Goal: Navigation & Orientation: Find specific page/section

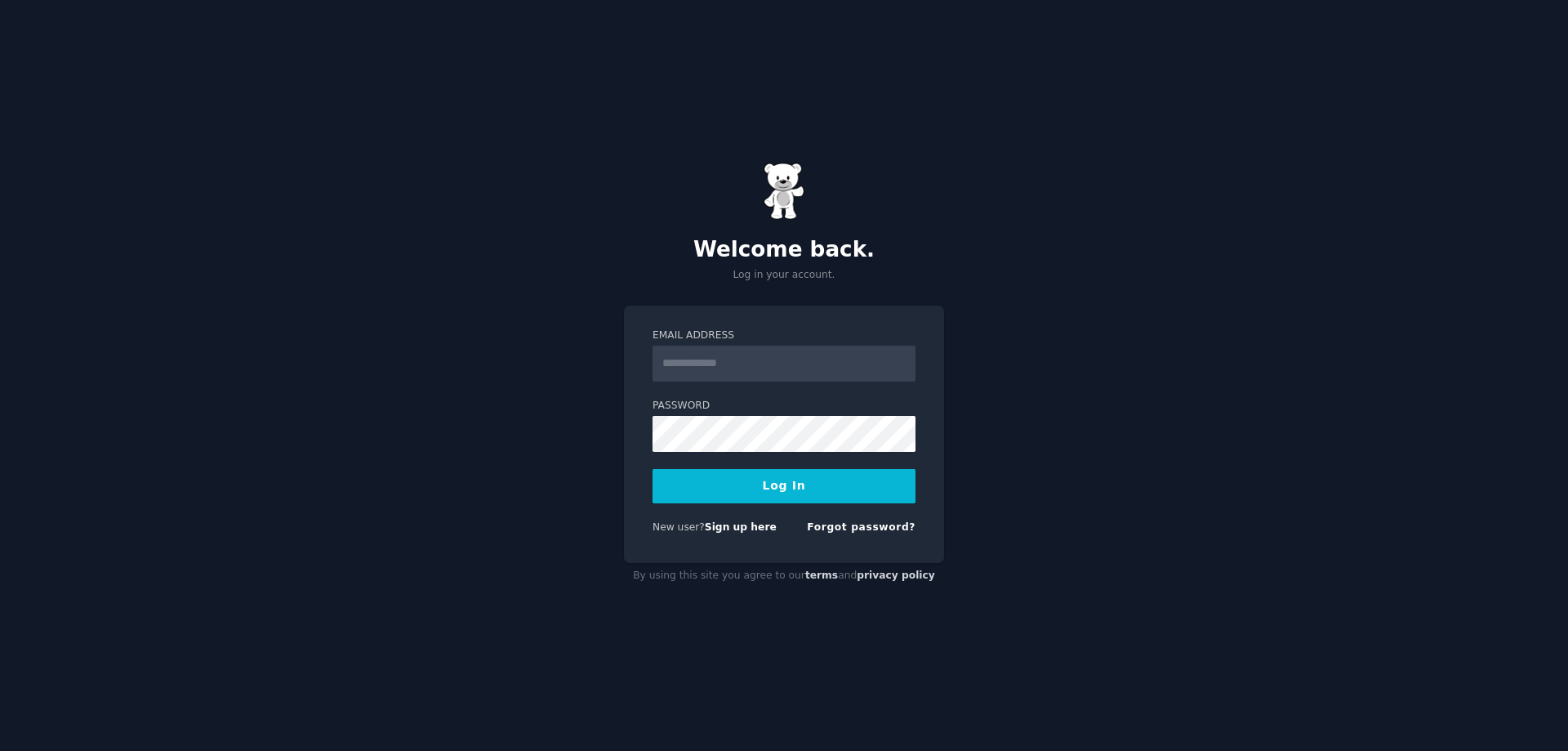
type input "**********"
click at [814, 492] on button "Log In" at bounding box center [784, 486] width 263 height 35
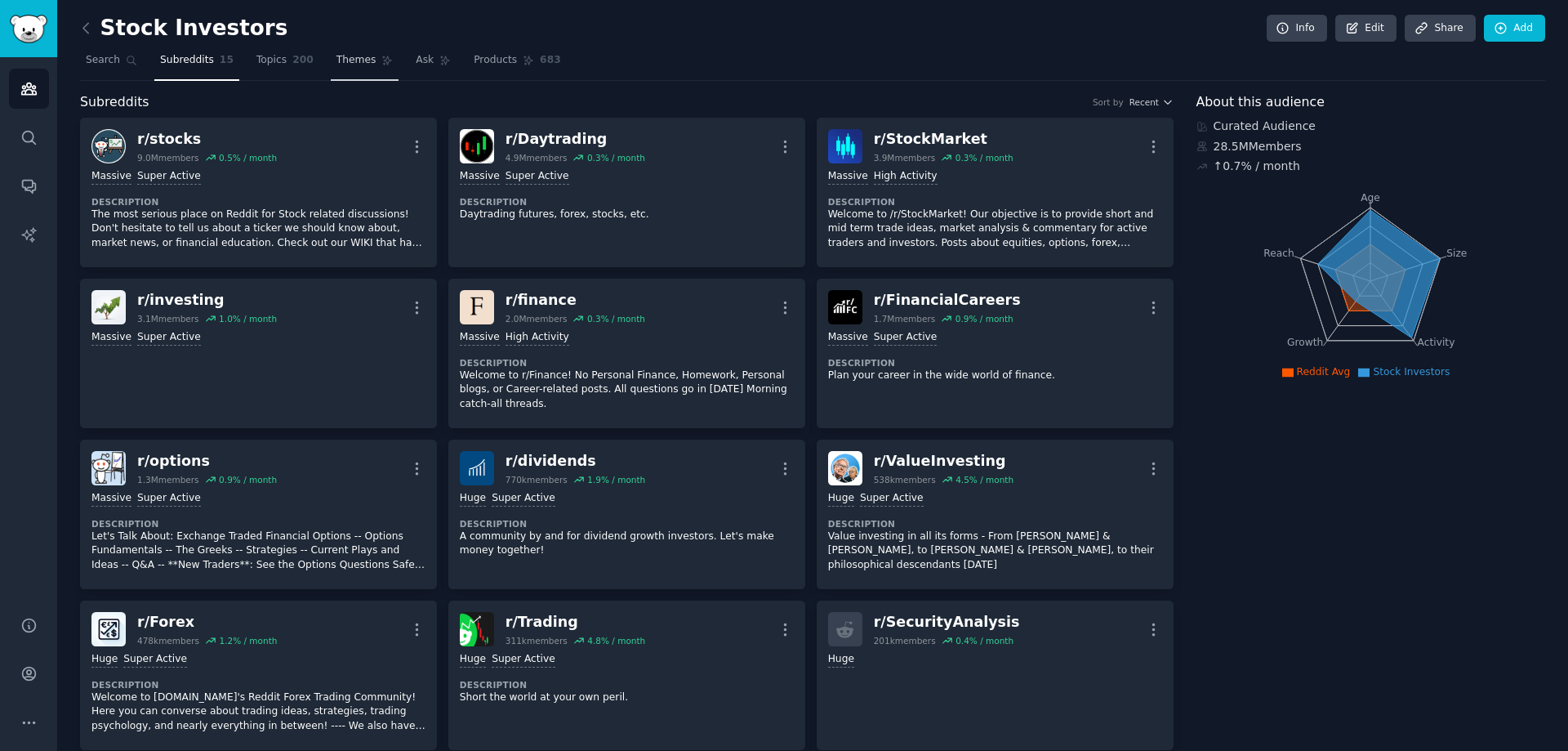
click at [346, 73] on link "Themes" at bounding box center [365, 64] width 69 height 34
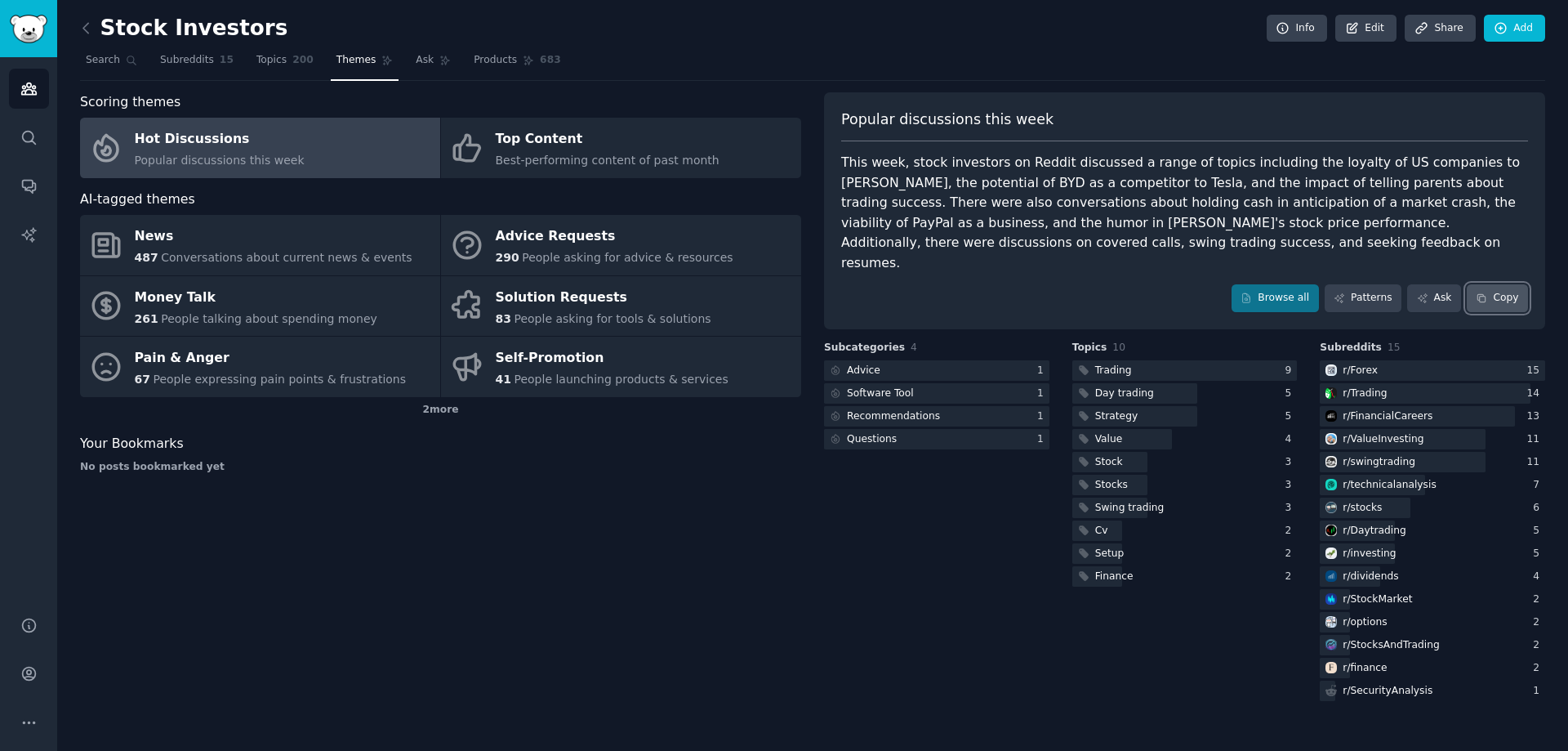
click at [1517, 288] on button "Copy" at bounding box center [1498, 298] width 61 height 27
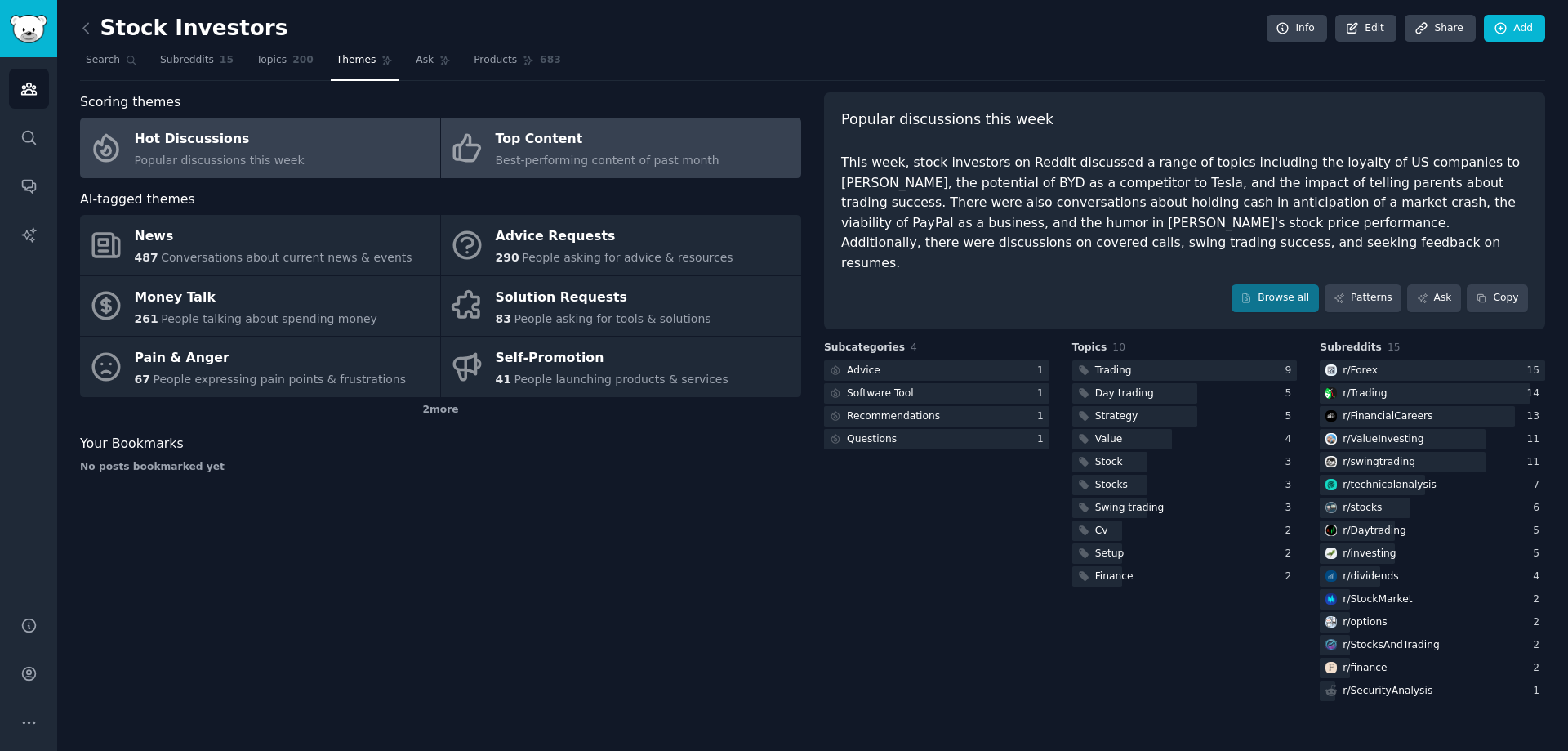
click at [583, 168] on div "Best-performing content of past month" at bounding box center [608, 160] width 224 height 17
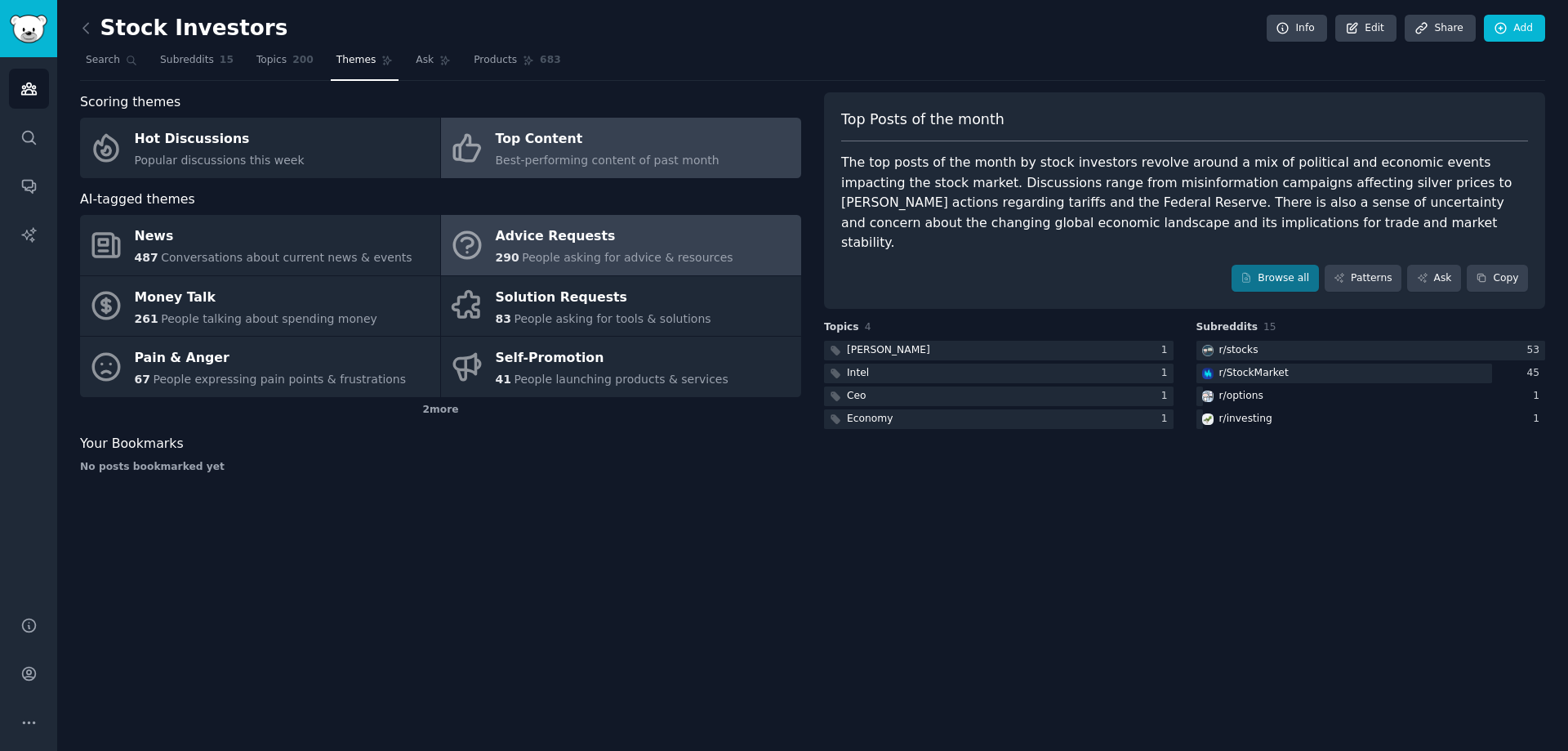
click at [568, 256] on span "People asking for advice & resources" at bounding box center [627, 257] width 211 height 13
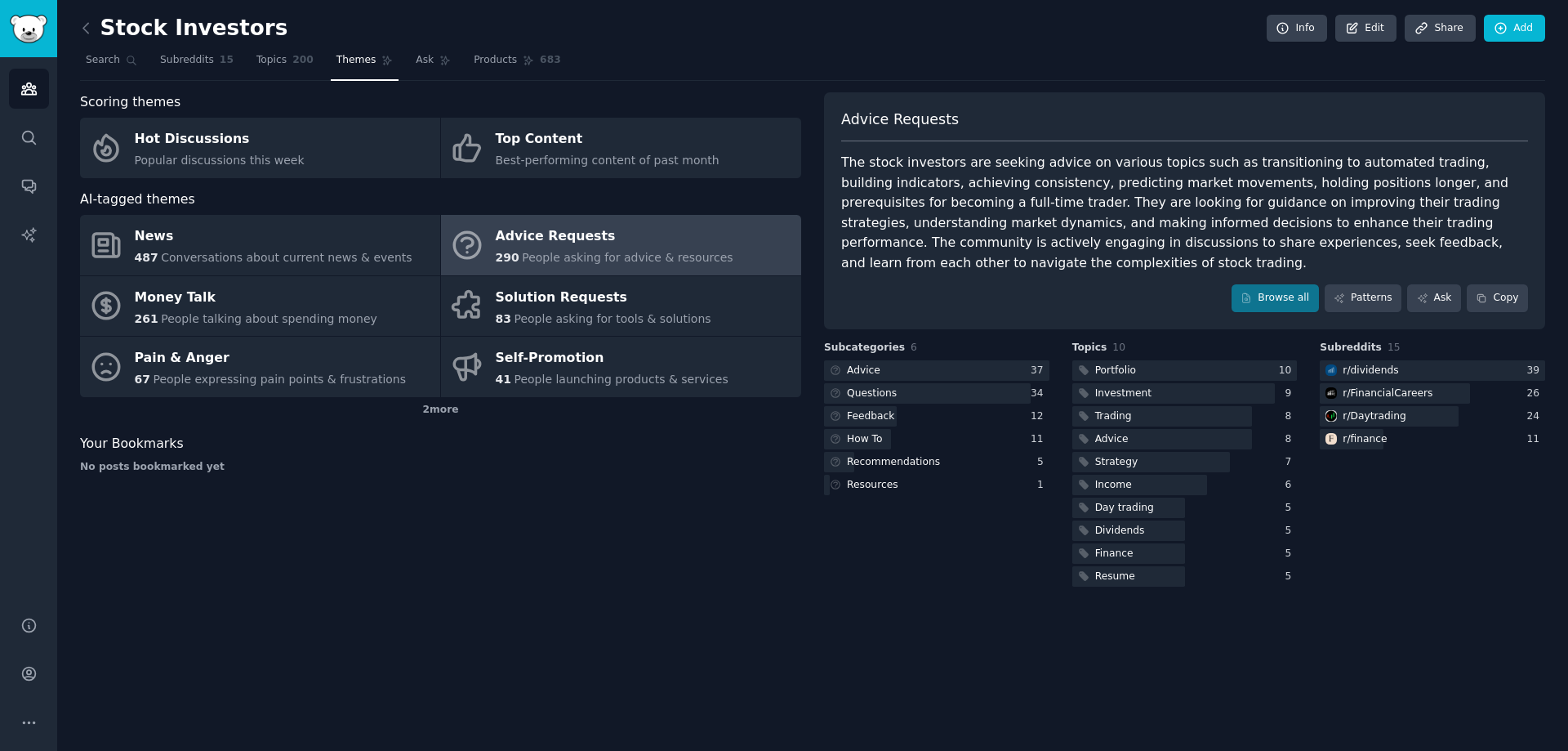
click at [626, 258] on span "People asking for advice & resources" at bounding box center [627, 257] width 211 height 13
click at [1302, 305] on link "Browse all" at bounding box center [1276, 298] width 88 height 27
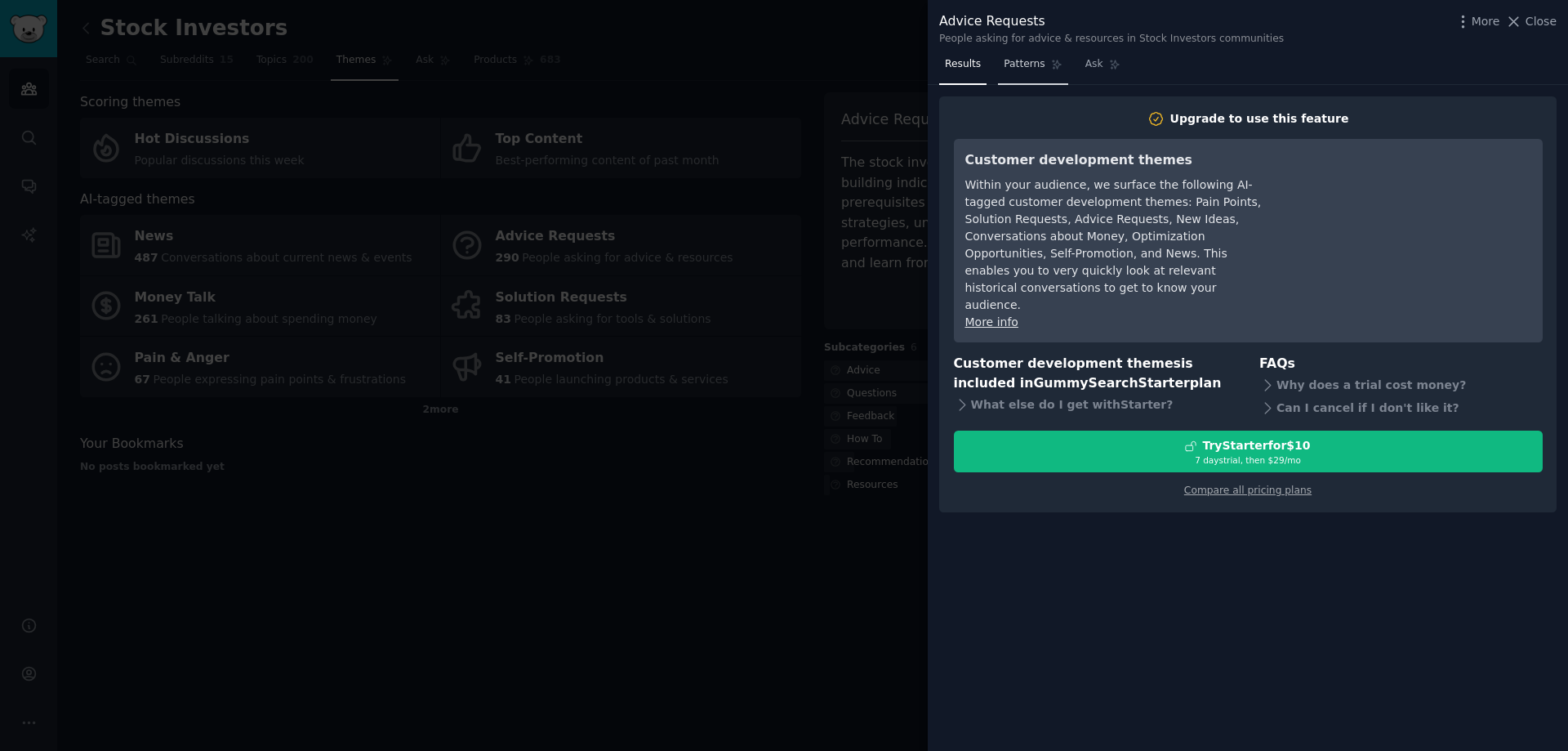
click at [1012, 58] on span "Patterns" at bounding box center [1024, 65] width 41 height 15
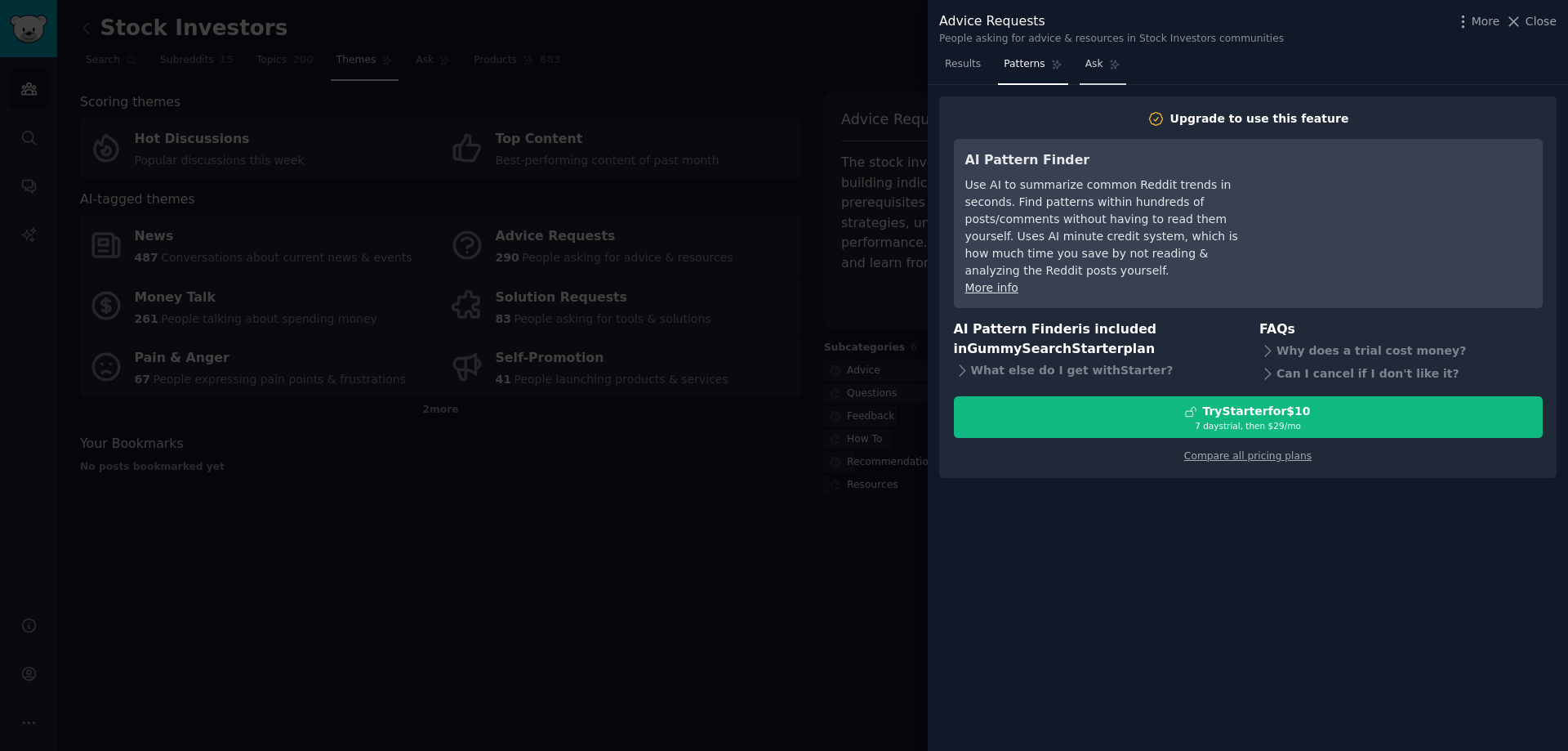
click at [1090, 68] on span "Ask" at bounding box center [1095, 65] width 18 height 15
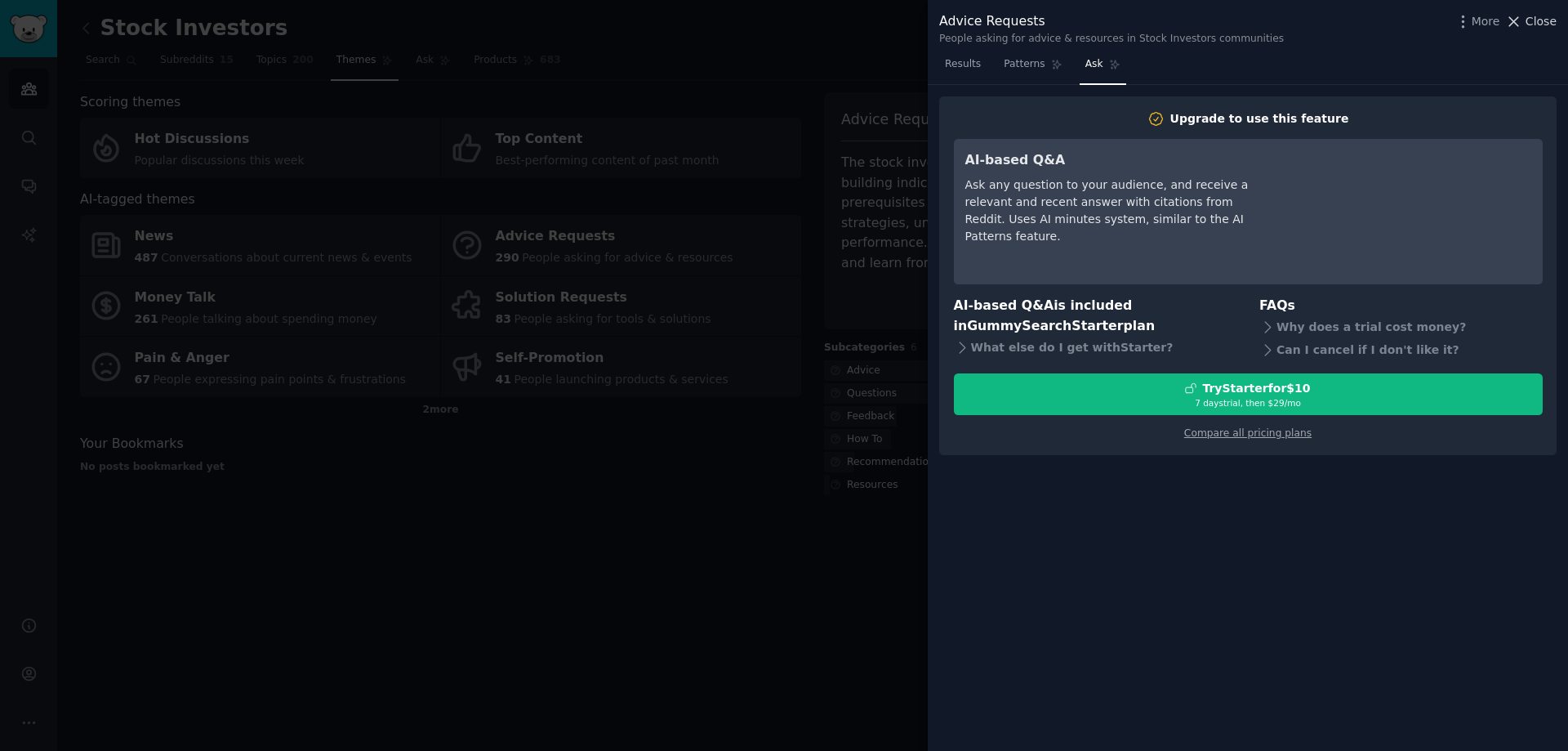
click at [1522, 19] on icon at bounding box center [1514, 21] width 17 height 17
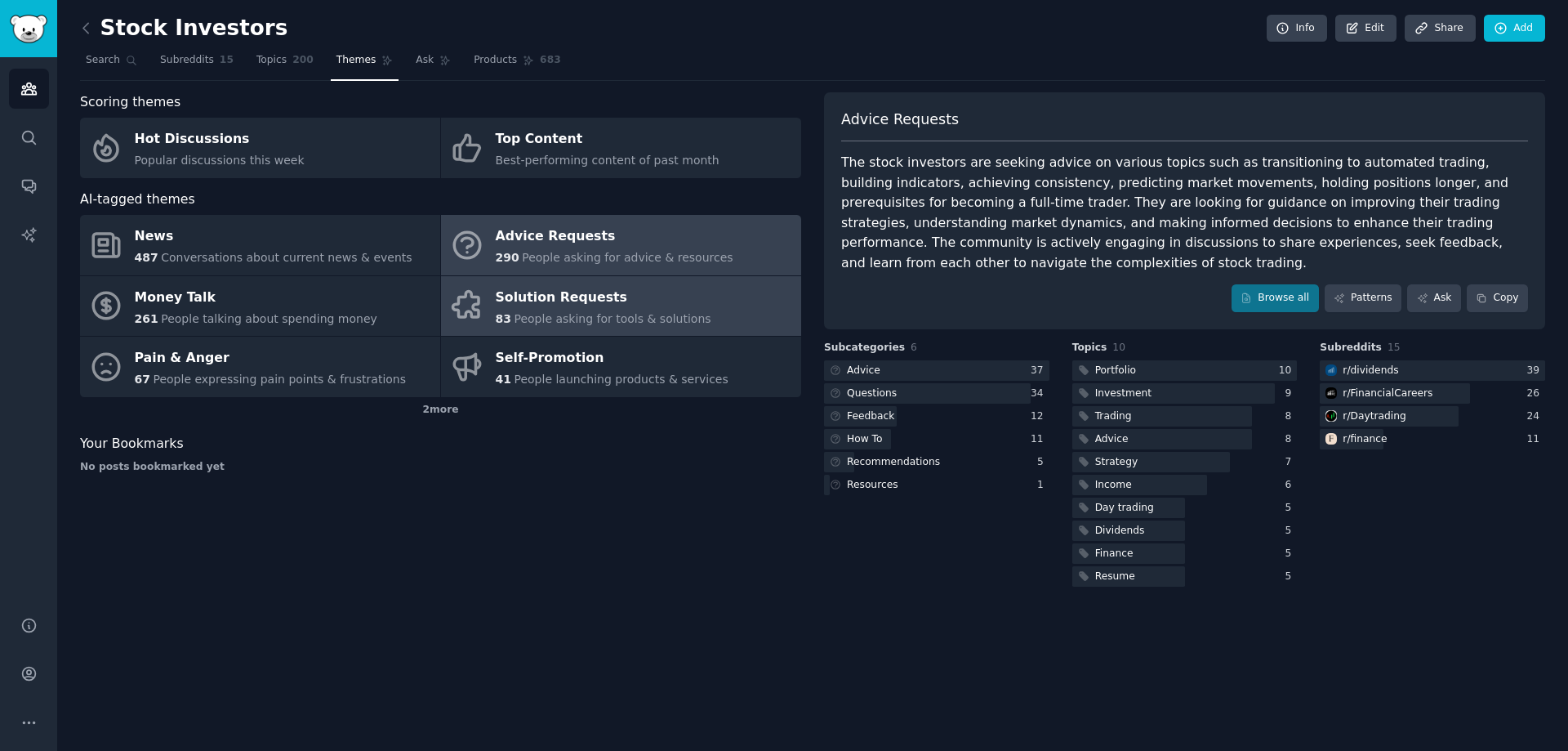
click at [600, 320] on span "People asking for tools & solutions" at bounding box center [611, 319] width 196 height 13
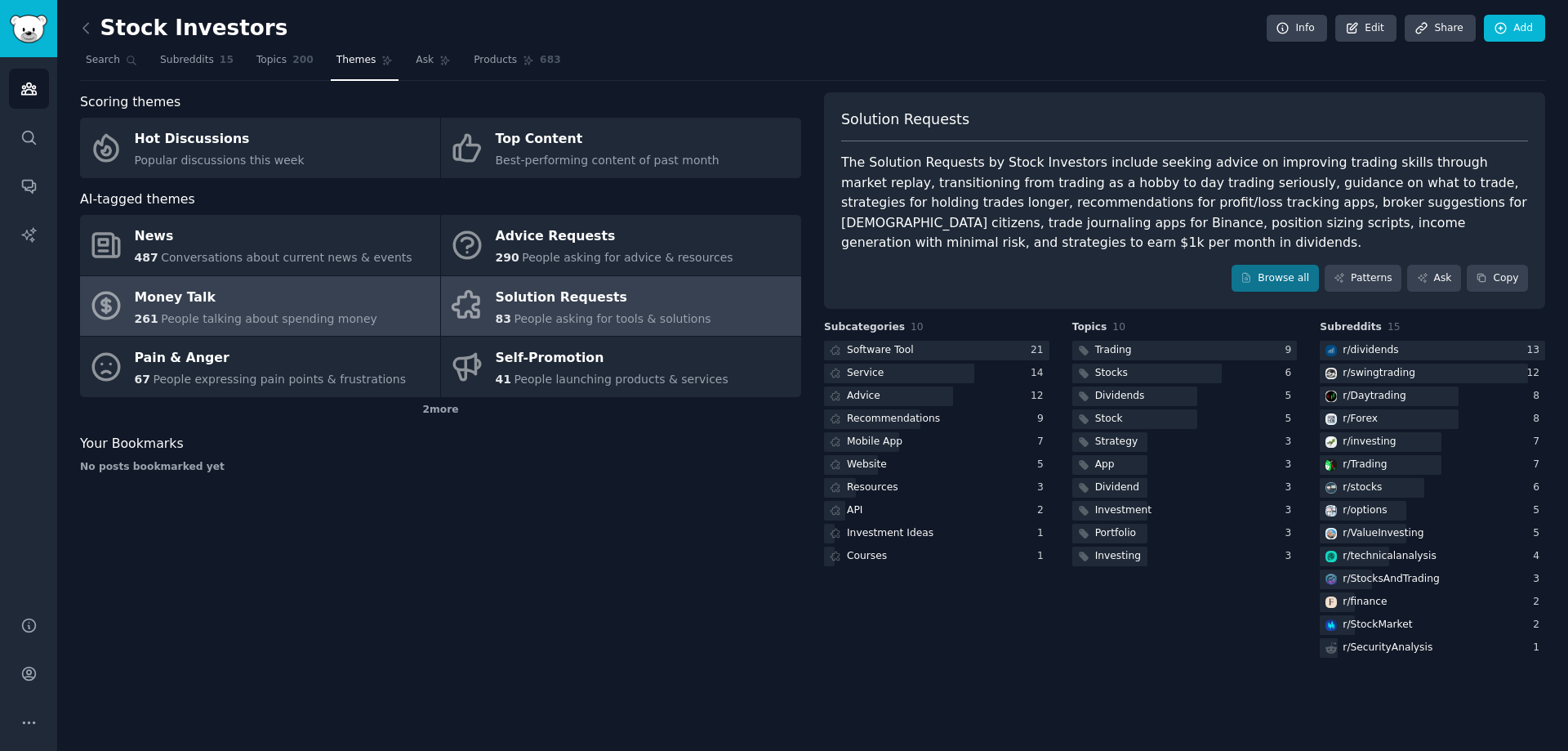
click at [312, 318] on span "People talking about spending money" at bounding box center [269, 319] width 217 height 13
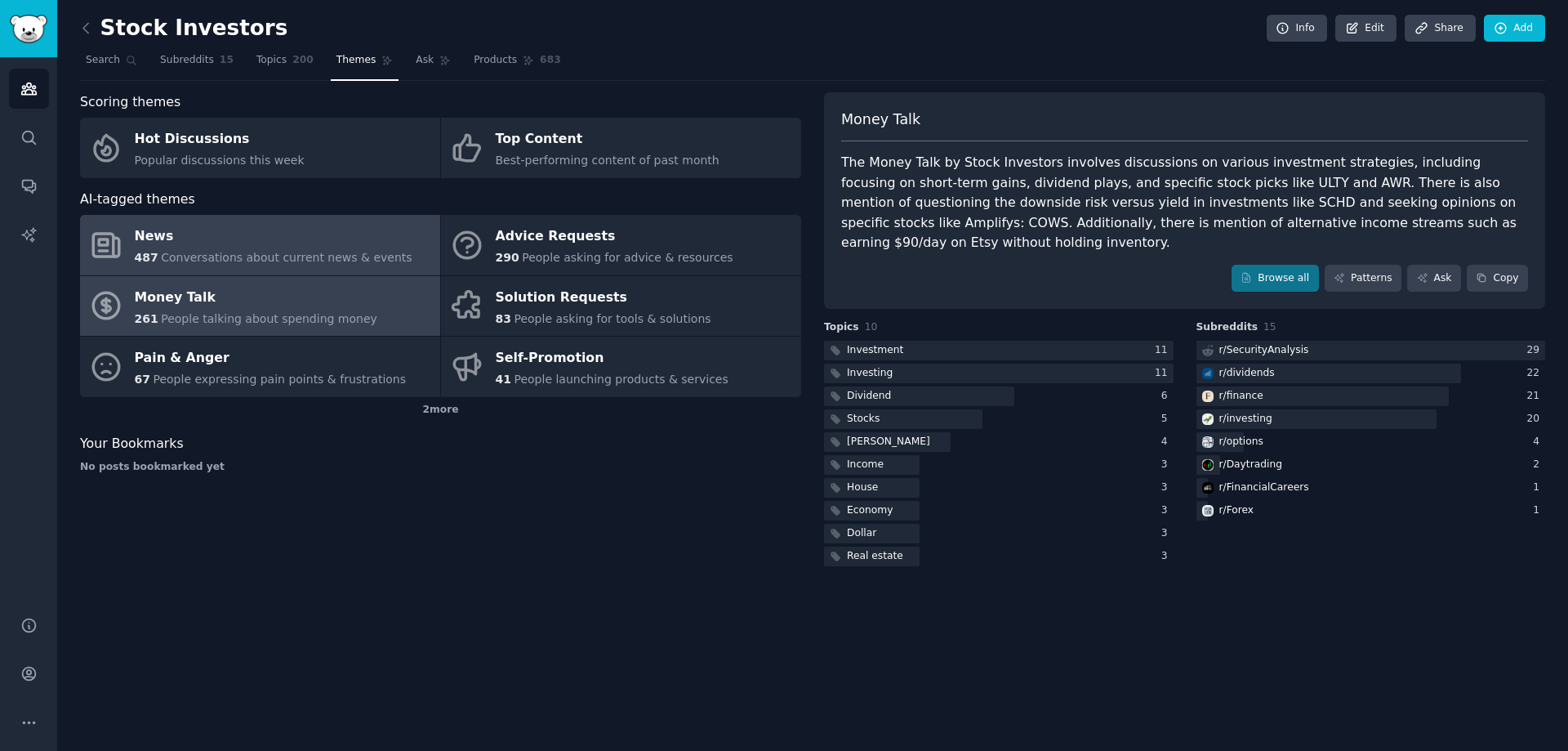
click at [324, 228] on div "News" at bounding box center [274, 237] width 278 height 26
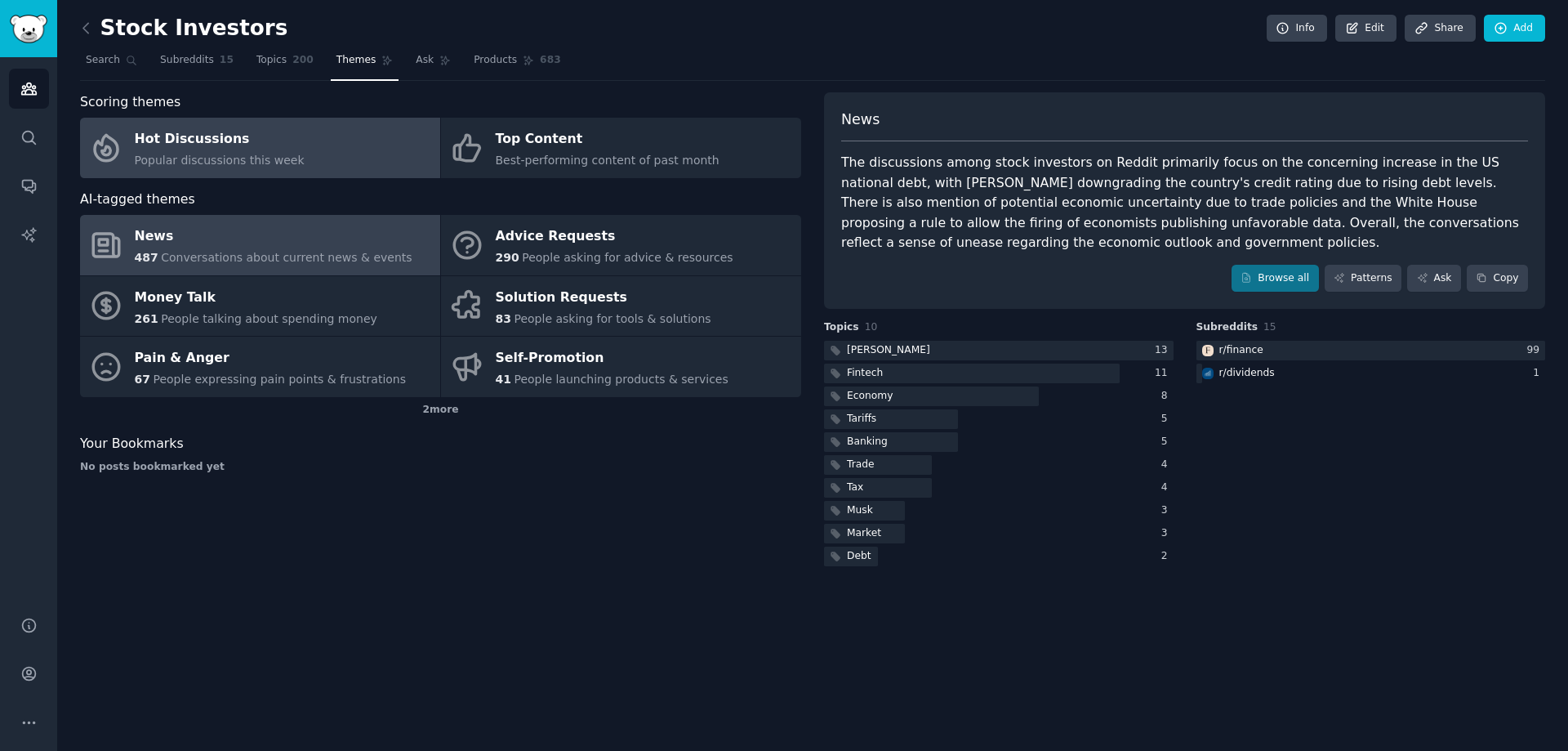
click at [327, 167] on link "Hot Discussions Popular discussions this week" at bounding box center [260, 148] width 360 height 60
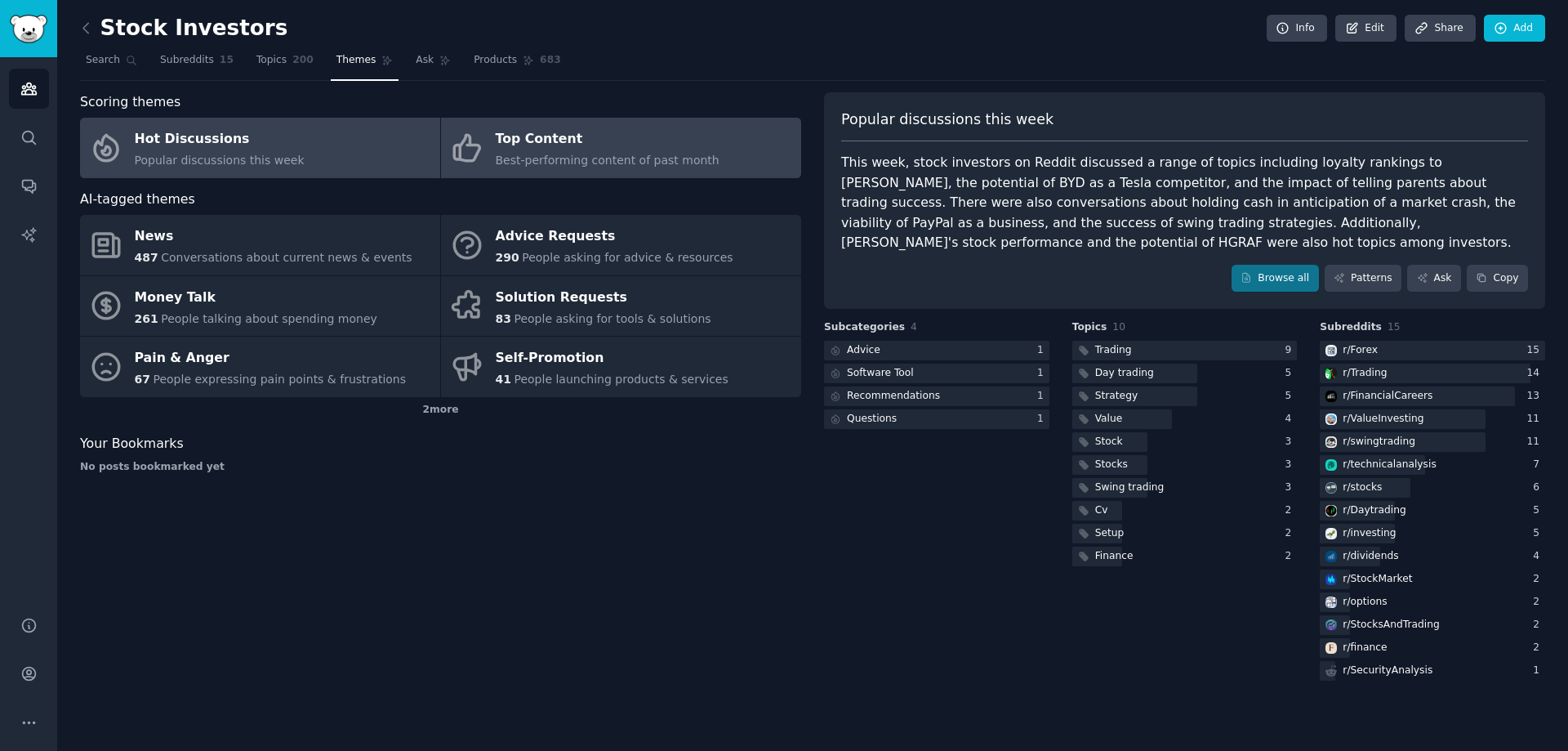
click at [565, 146] on div "Top Content" at bounding box center [608, 140] width 224 height 26
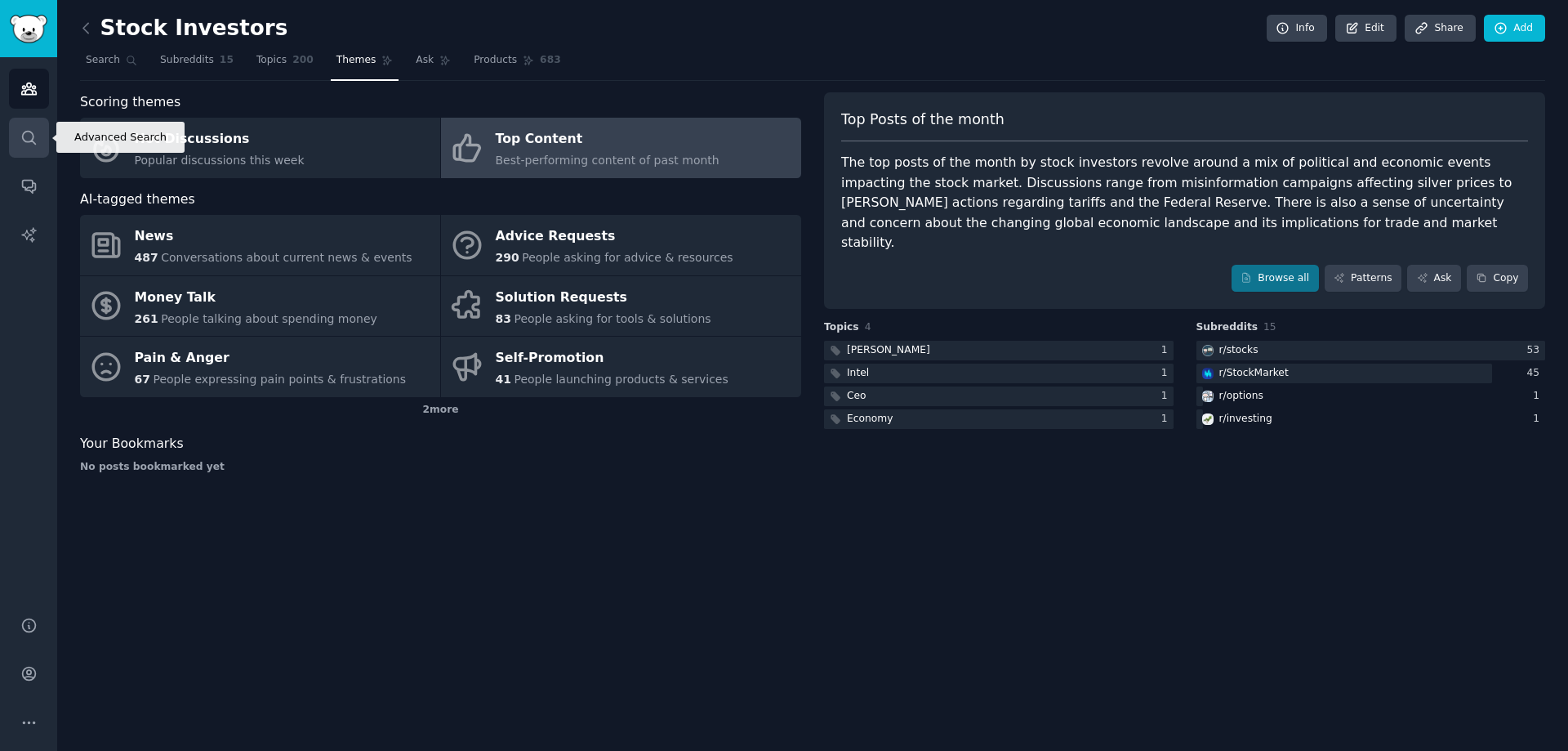
click at [28, 147] on link "Search" at bounding box center [29, 138] width 40 height 40
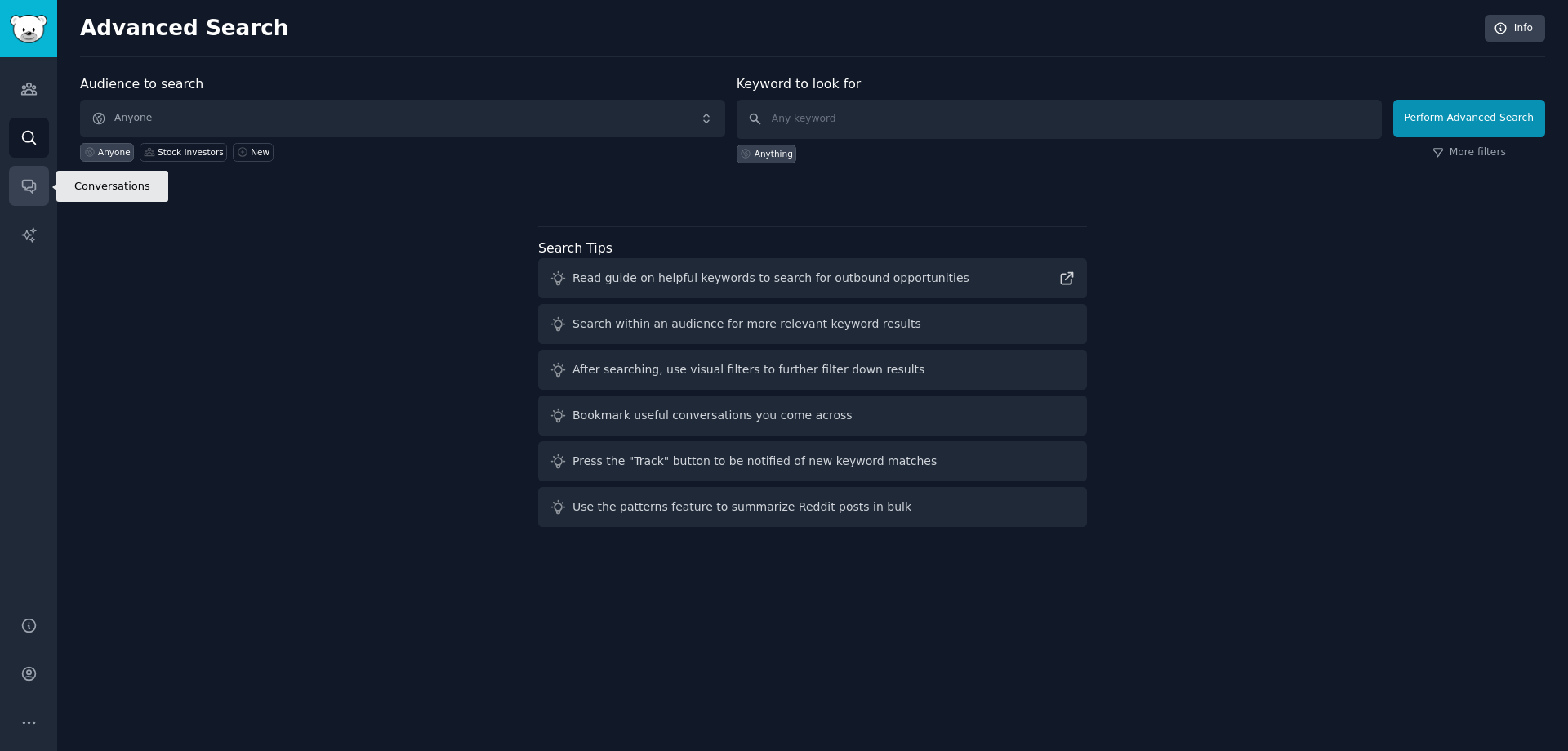
click at [27, 189] on icon "Sidebar" at bounding box center [28, 187] width 13 height 13
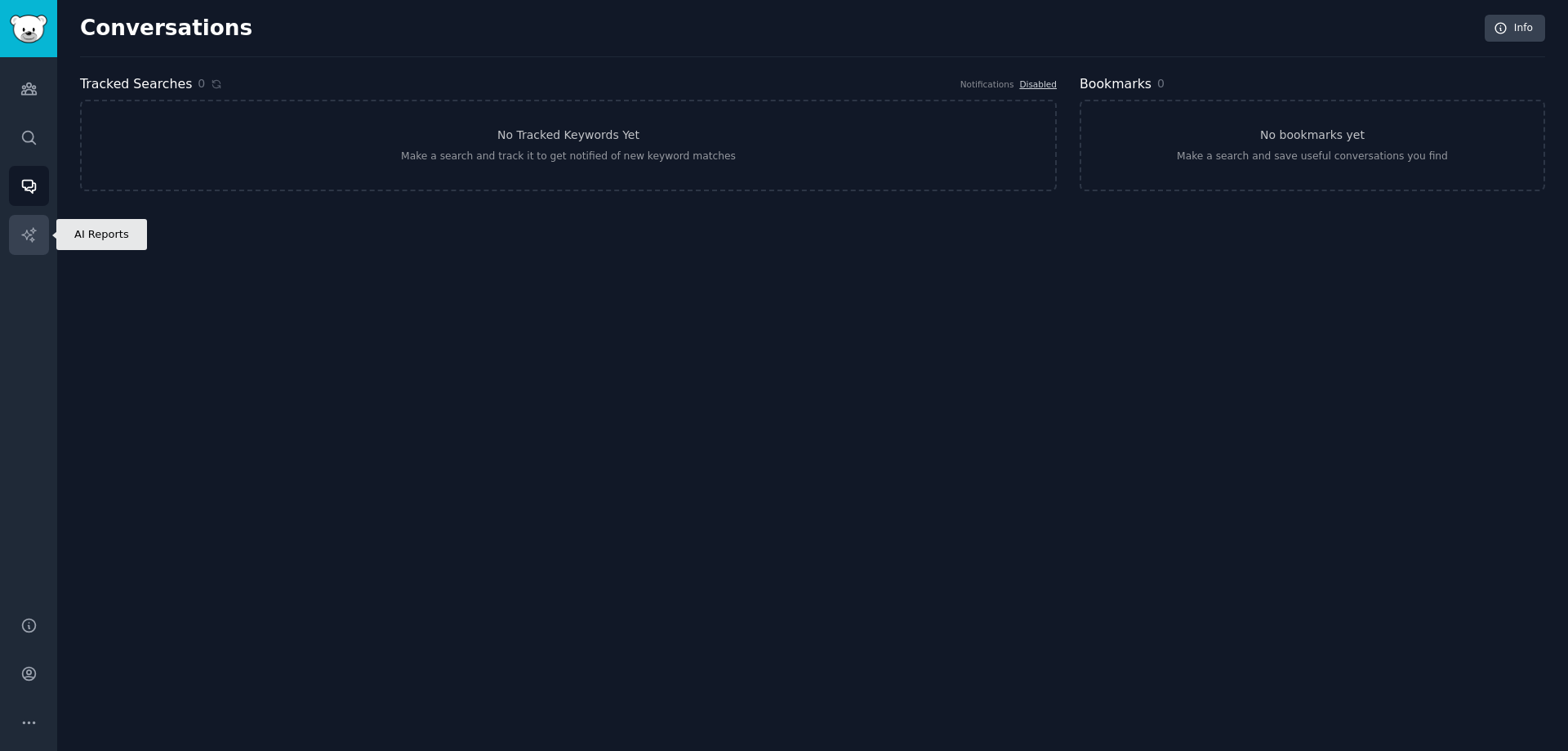
click at [29, 238] on icon "Sidebar" at bounding box center [28, 235] width 17 height 17
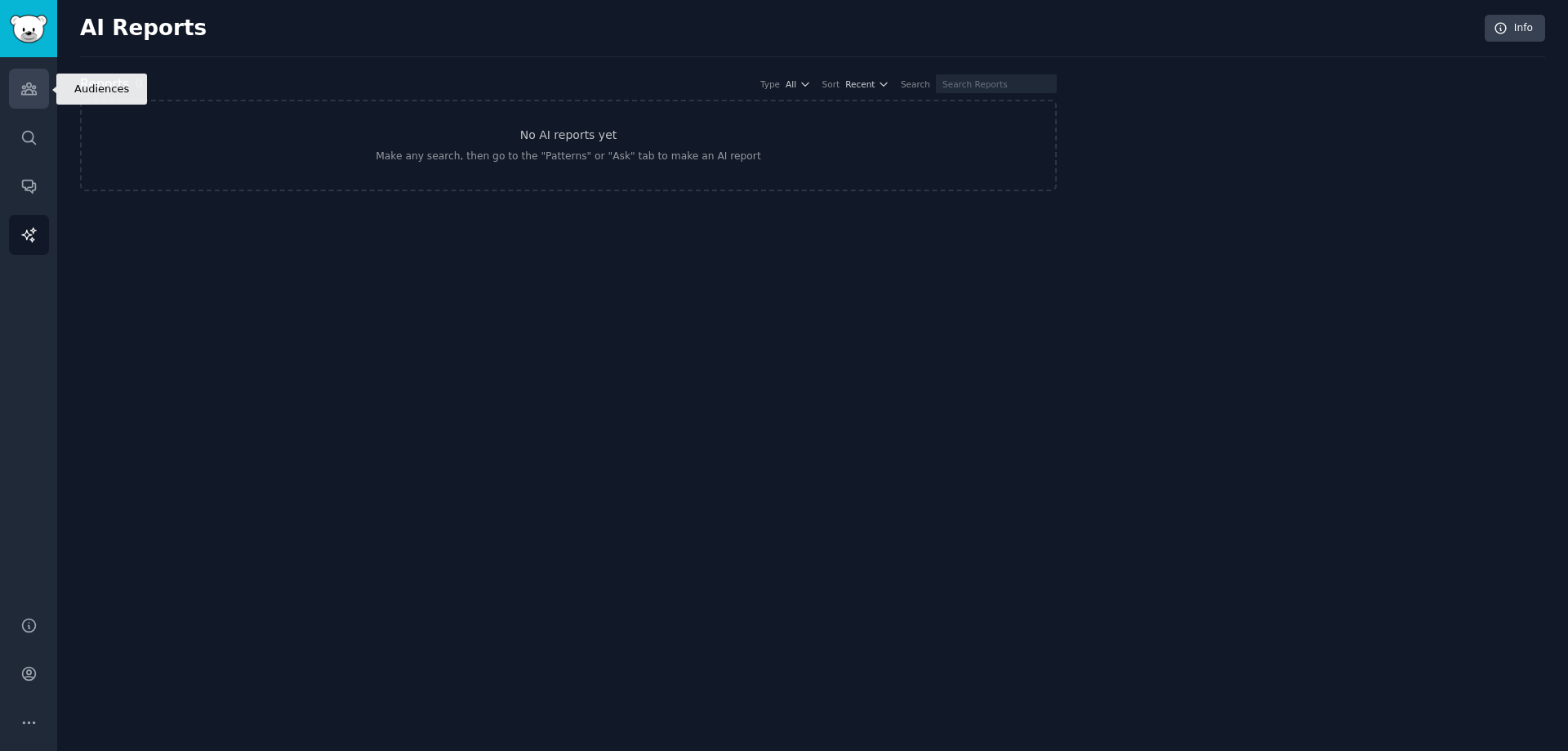
click at [37, 85] on icon "Sidebar" at bounding box center [28, 89] width 17 height 17
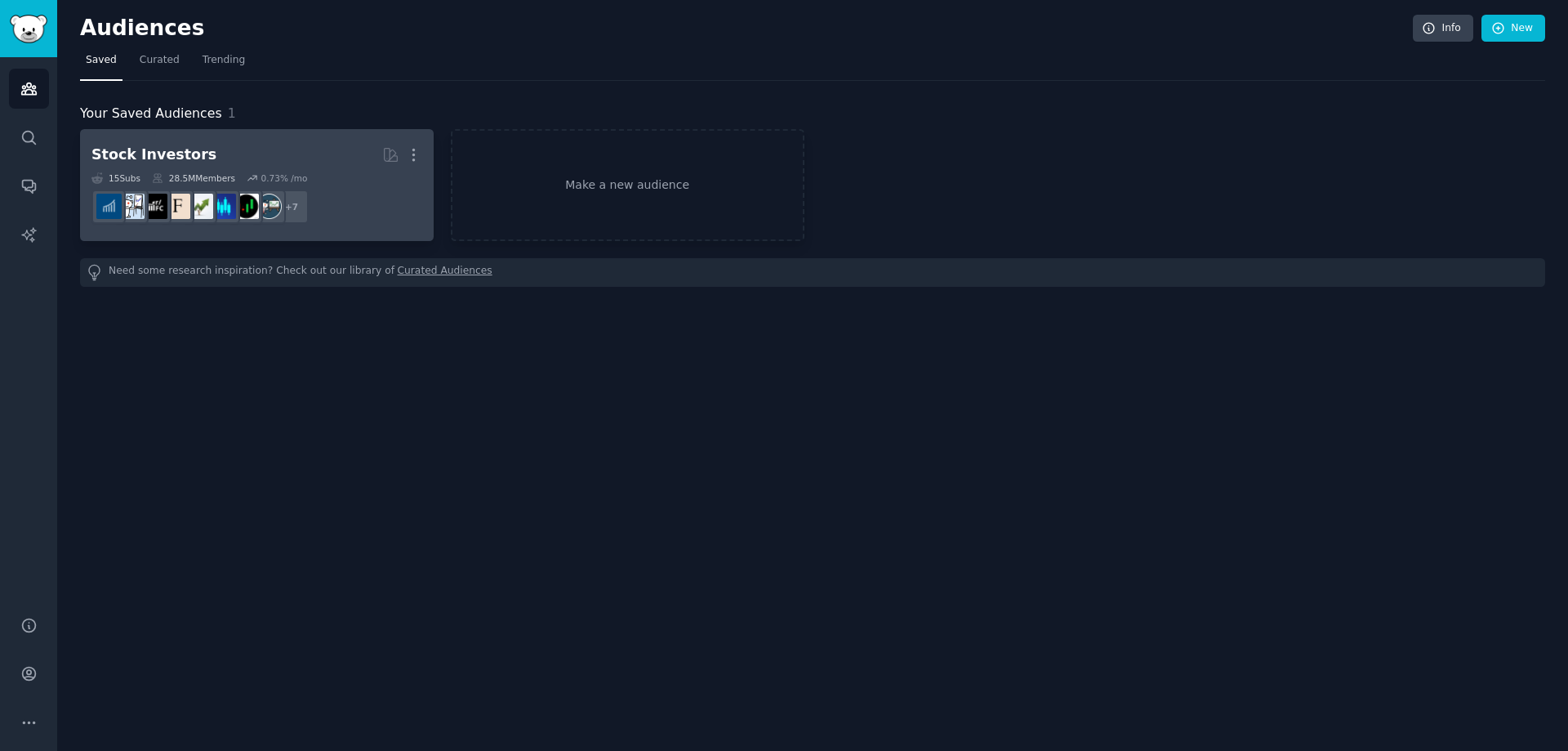
click at [157, 154] on div "Stock Investors" at bounding box center [154, 154] width 125 height 20
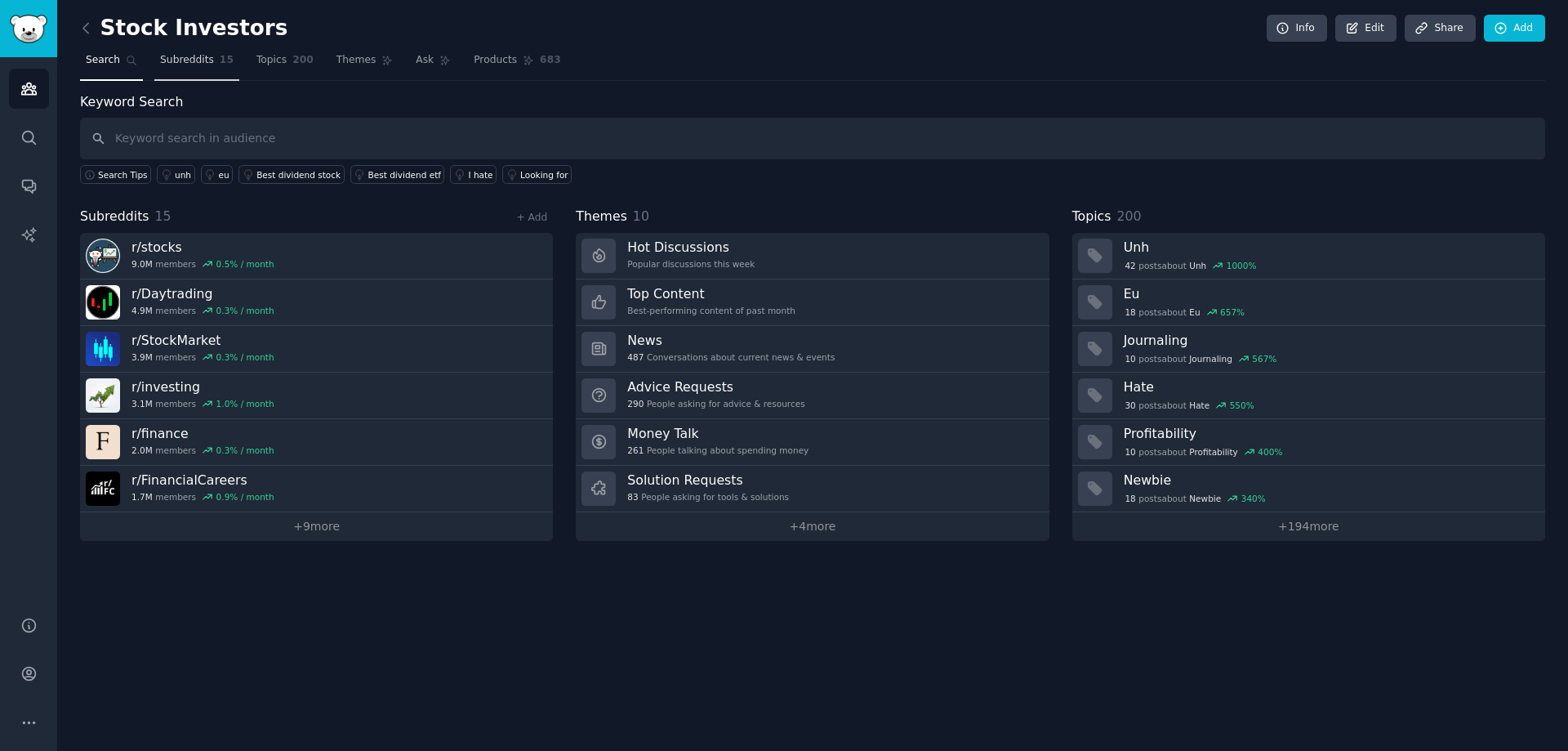
click at [192, 65] on span "Subreddits" at bounding box center [186, 60] width 54 height 15
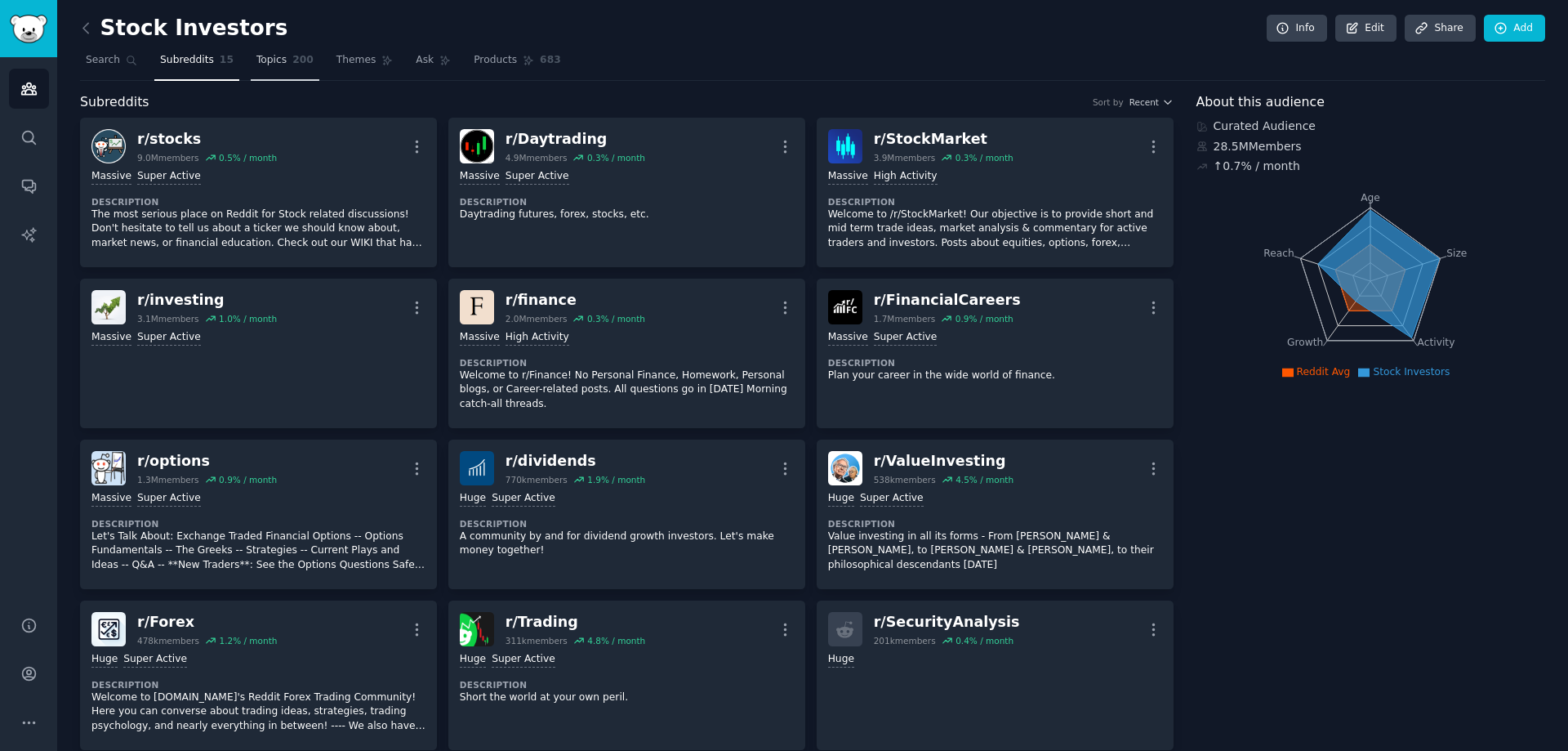
click at [263, 59] on span "Topics" at bounding box center [271, 60] width 30 height 15
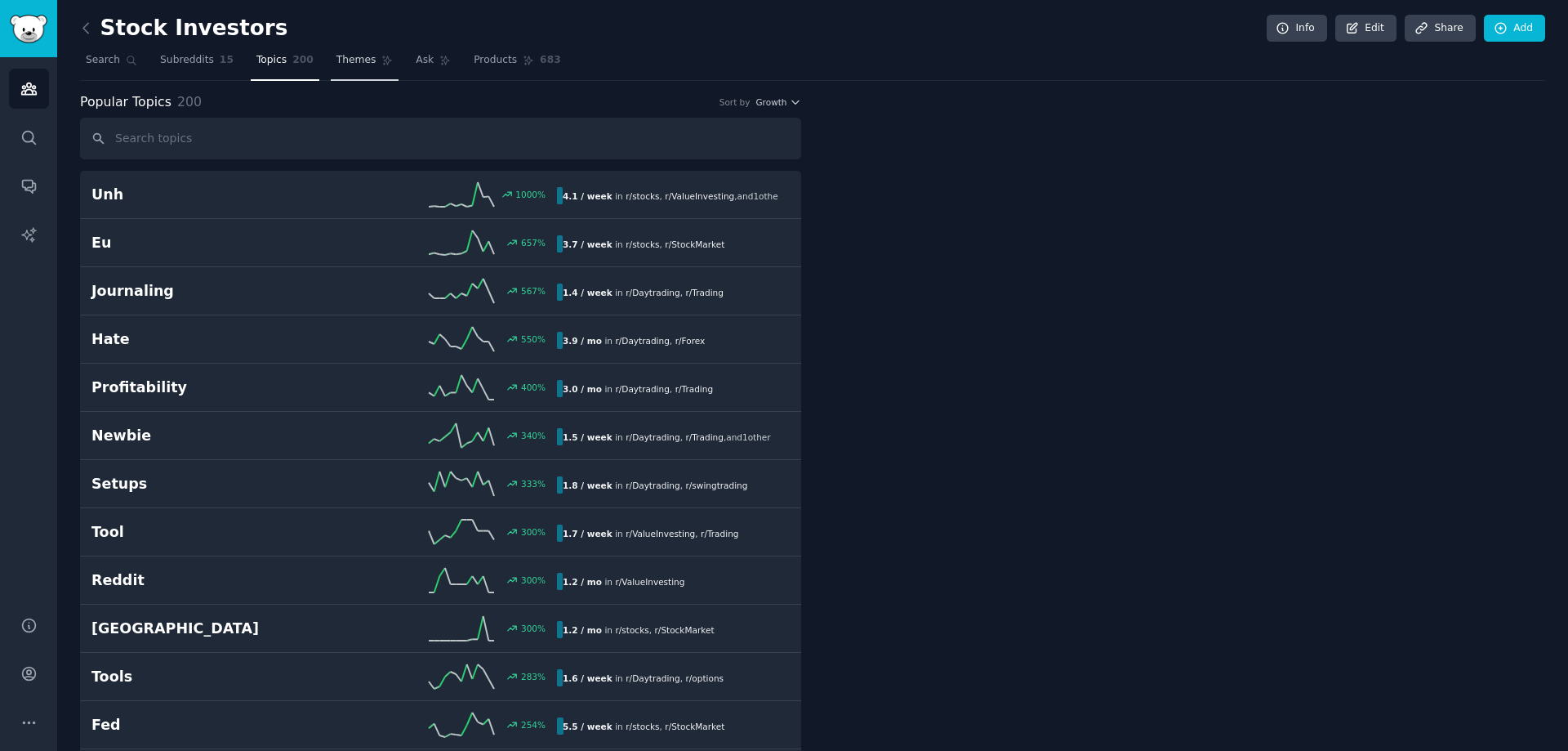
click at [332, 73] on link "Themes" at bounding box center [365, 64] width 69 height 34
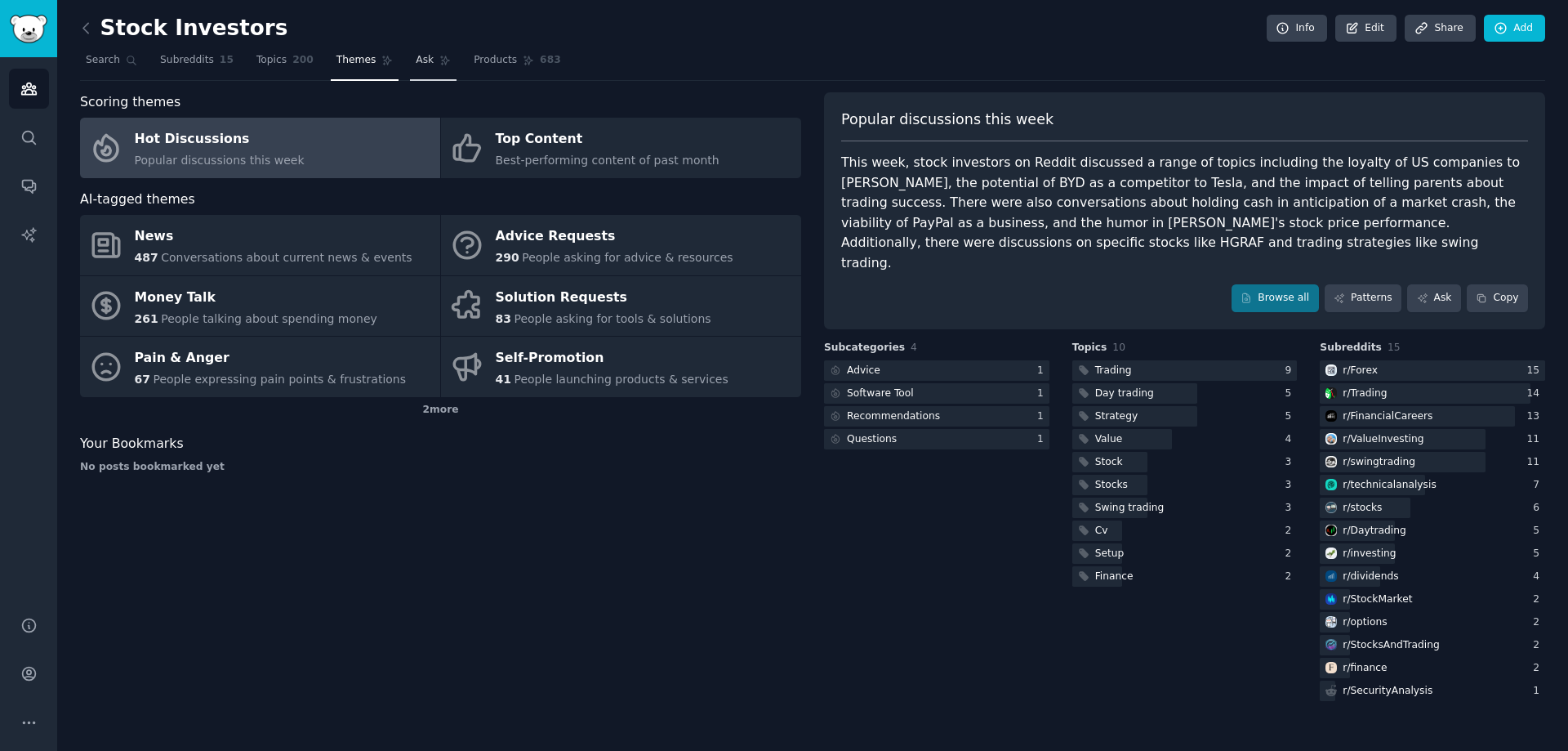
click at [440, 59] on icon at bounding box center [445, 60] width 12 height 12
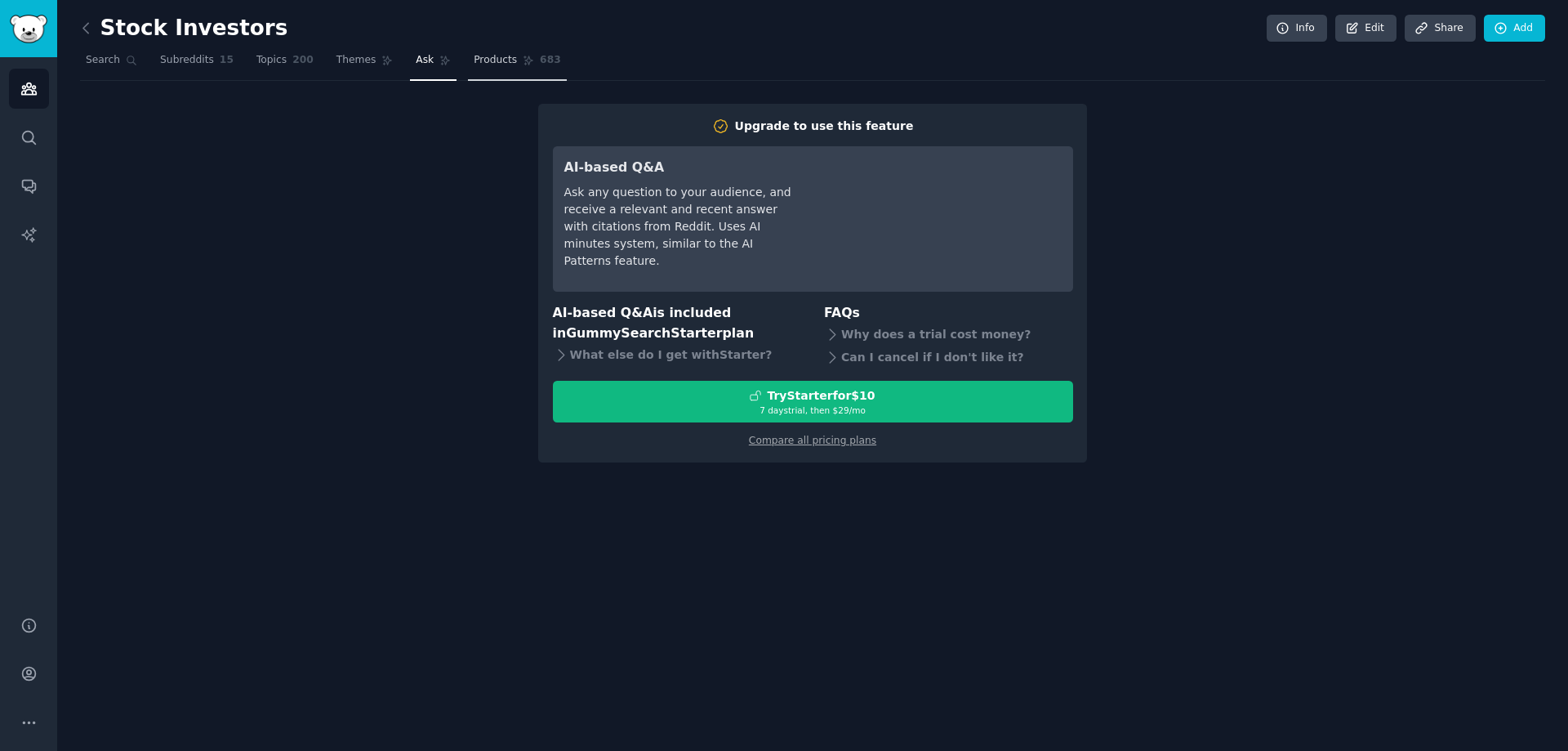
click at [474, 53] on span "Products" at bounding box center [495, 60] width 43 height 15
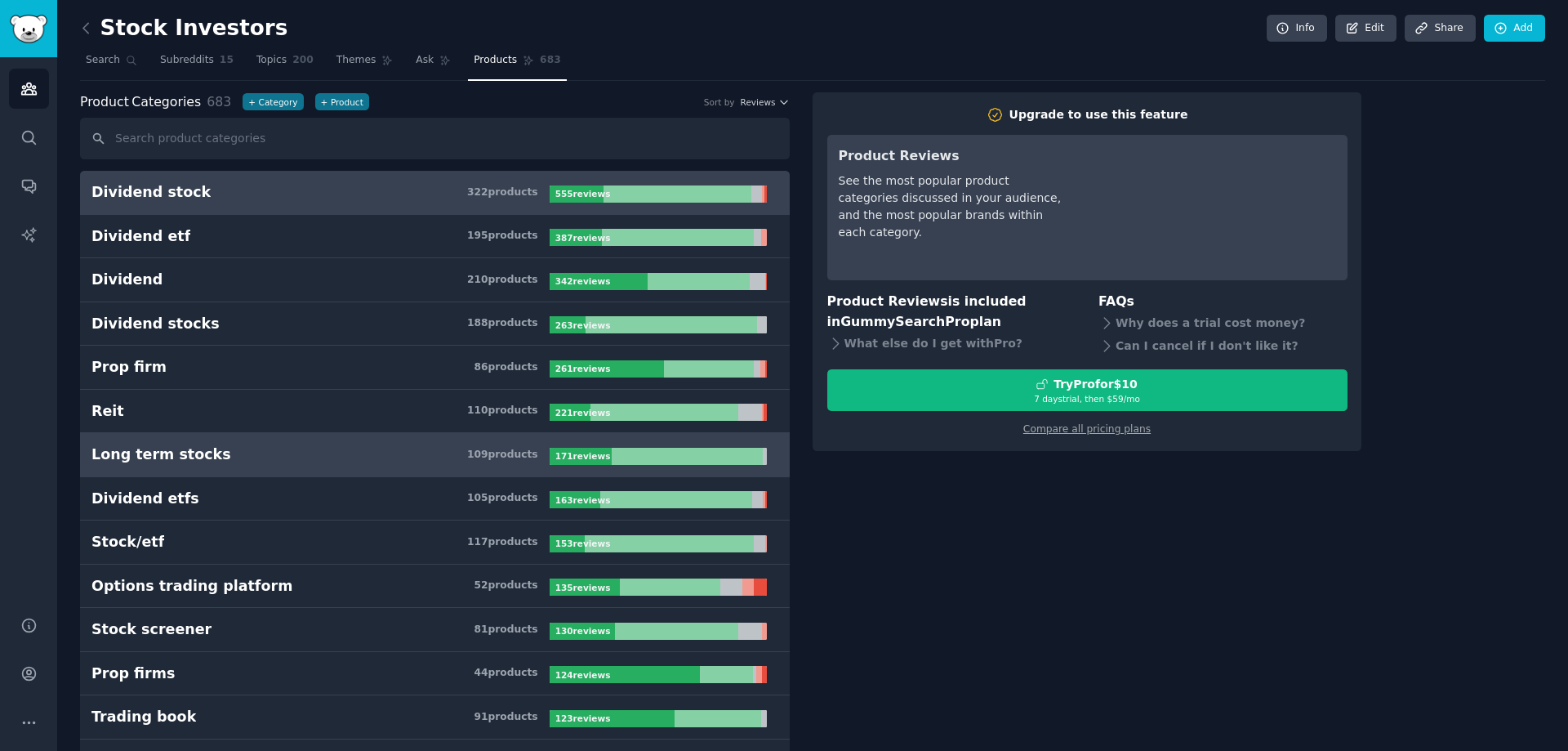
click at [175, 456] on div "Long term stocks" at bounding box center [161, 454] width 140 height 20
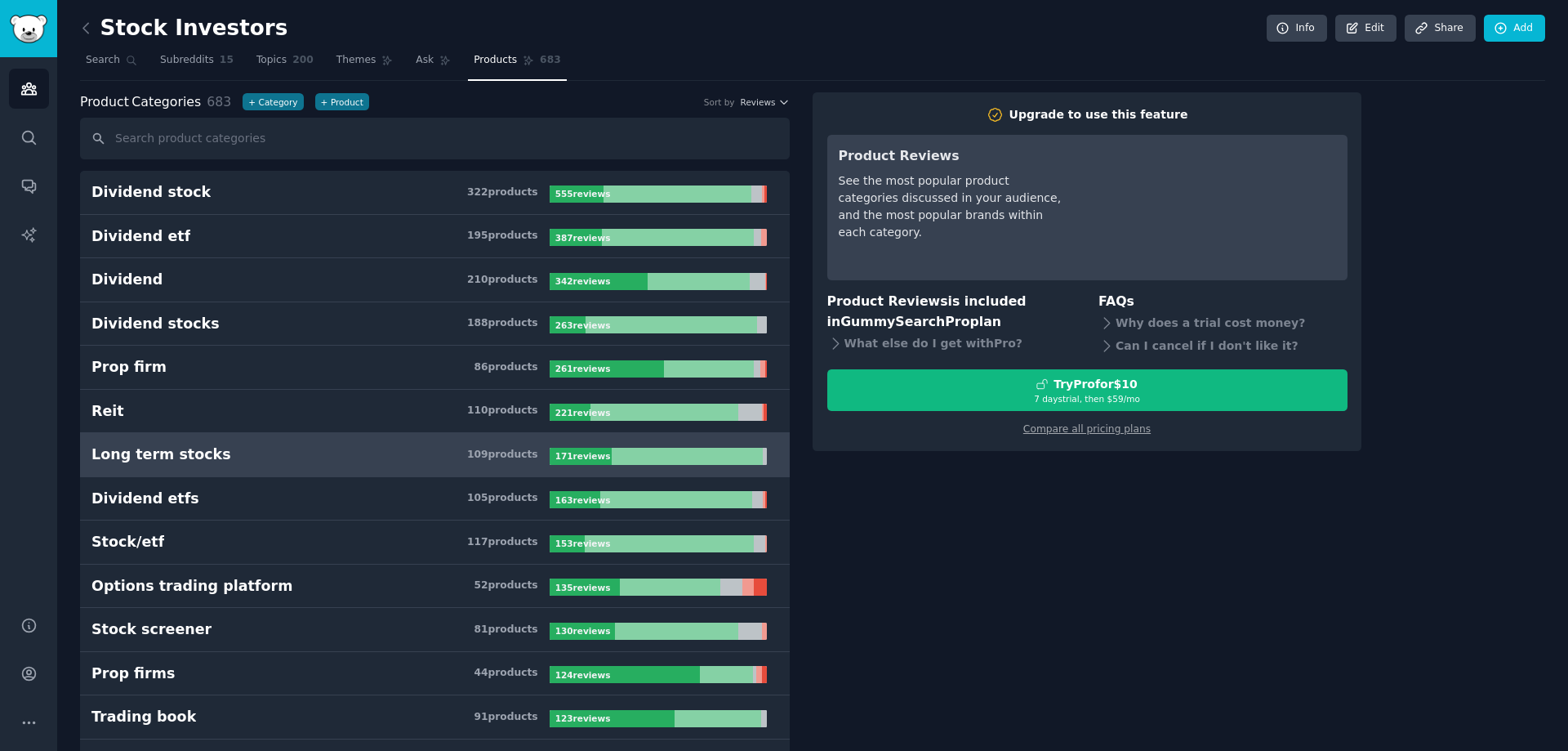
click at [175, 455] on div "Long term stocks" at bounding box center [161, 454] width 140 height 20
click at [257, 59] on span "Topics" at bounding box center [271, 60] width 30 height 15
